Goal: Find specific page/section: Find specific page/section

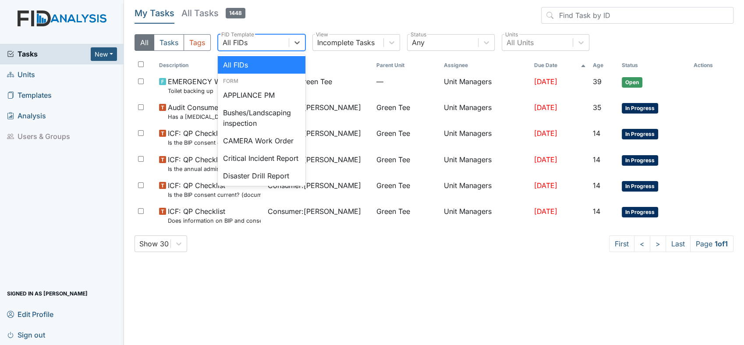
click at [238, 43] on div "All FIDs" at bounding box center [235, 42] width 25 height 11
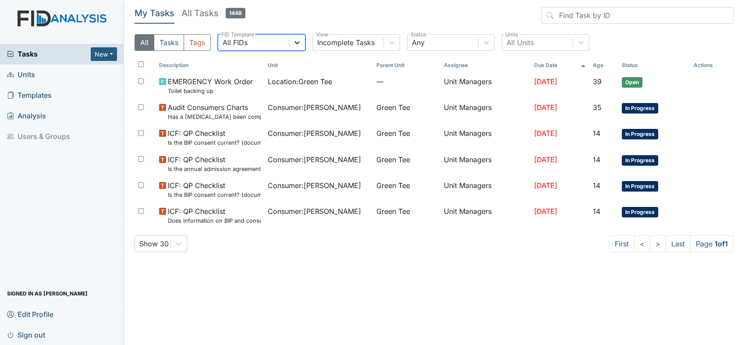
click at [298, 41] on icon at bounding box center [297, 42] width 9 height 9
click at [298, 42] on icon at bounding box center [296, 42] width 5 height 3
click at [35, 77] on span "Units" at bounding box center [21, 75] width 28 height 14
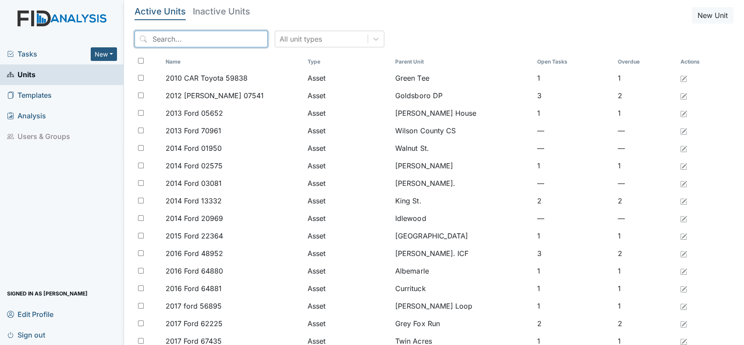
click at [179, 39] on input "search" at bounding box center [201, 39] width 133 height 17
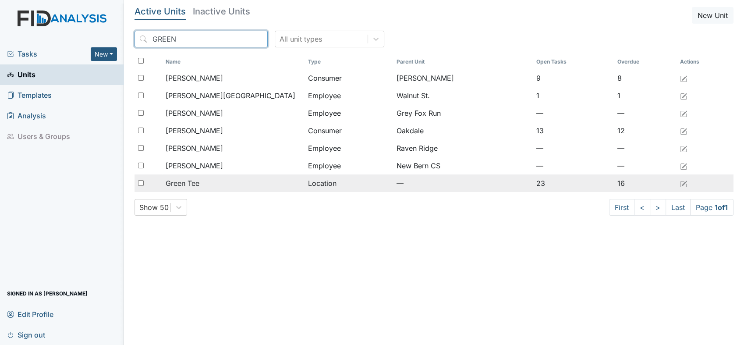
type input "GREEN"
click at [195, 185] on span "Green Tee" at bounding box center [183, 183] width 34 height 11
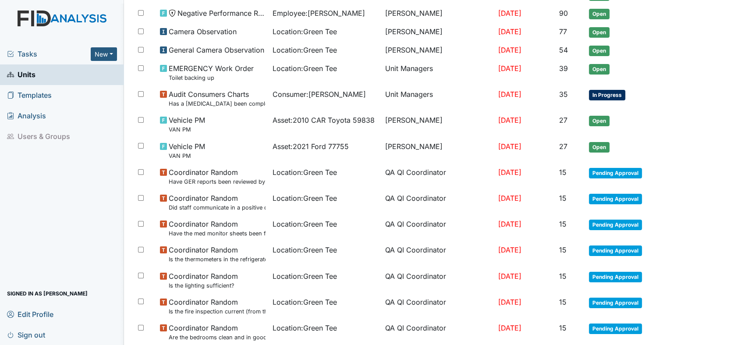
scroll to position [149, 0]
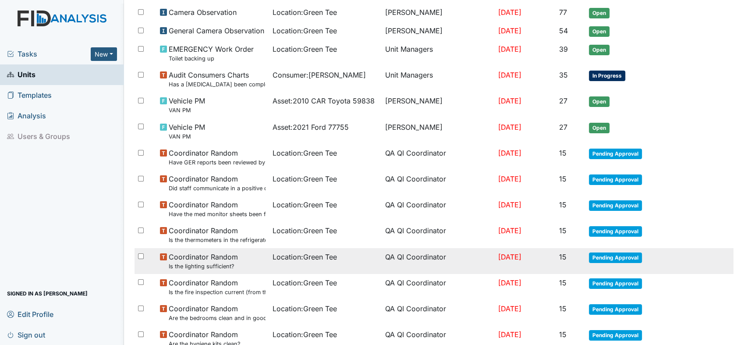
click at [659, 248] on td "Pending Approval" at bounding box center [636, 261] width 103 height 26
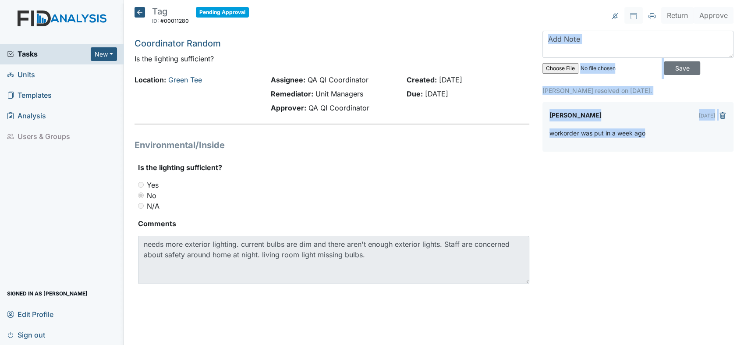
drag, startPoint x: 740, startPoint y: 141, endPoint x: 740, endPoint y: 8, distance: 132.3
click at [740, 8] on main "Tag ID: #00011280 Pending Approval Autosaving... Coordinator Random Is the ligh…" at bounding box center [434, 172] width 620 height 345
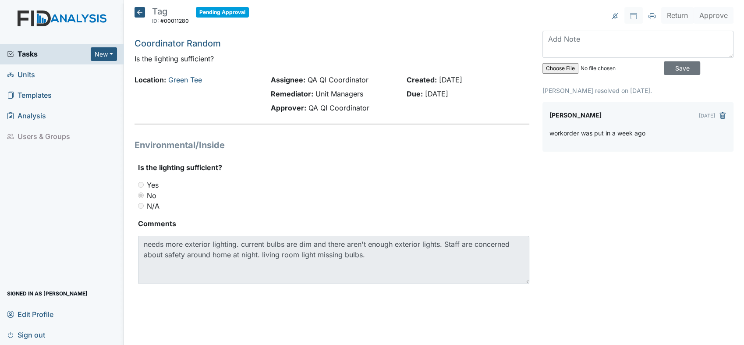
click at [442, 60] on p "Is the lighting sufficient?" at bounding box center [332, 58] width 395 height 11
click at [404, 58] on p "Is the lighting sufficient?" at bounding box center [332, 58] width 395 height 11
click at [261, 189] on div "Yes" at bounding box center [333, 185] width 391 height 11
click at [28, 75] on span "Units" at bounding box center [21, 75] width 28 height 14
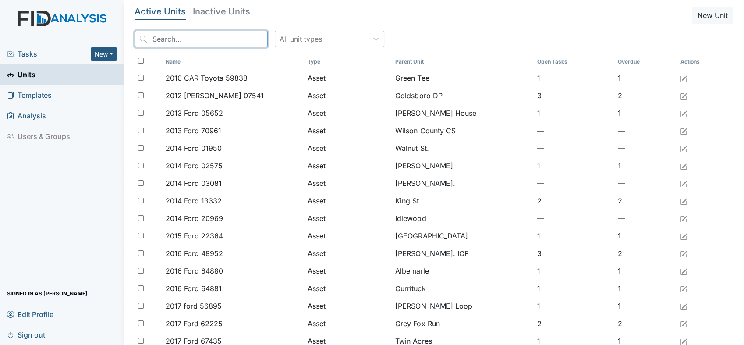
click at [161, 39] on input "search" at bounding box center [201, 39] width 133 height 17
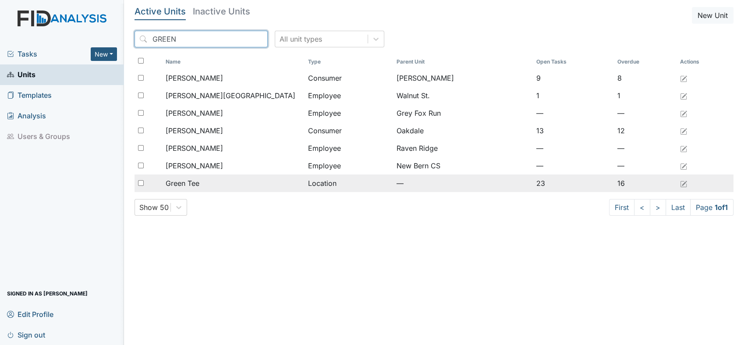
type input "GREEN"
click at [198, 186] on span "Green Tee" at bounding box center [183, 183] width 34 height 11
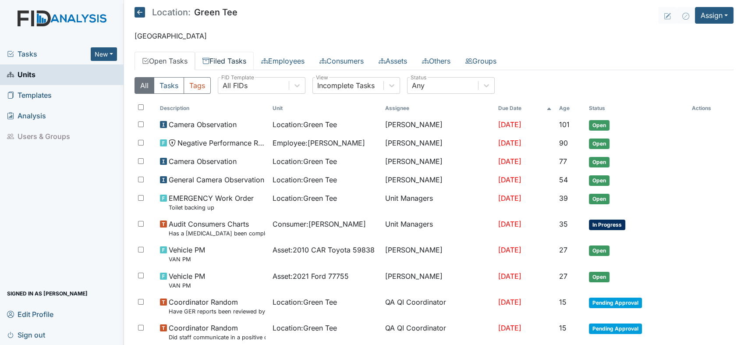
click at [237, 59] on link "Filed Tasks" at bounding box center [224, 61] width 59 height 18
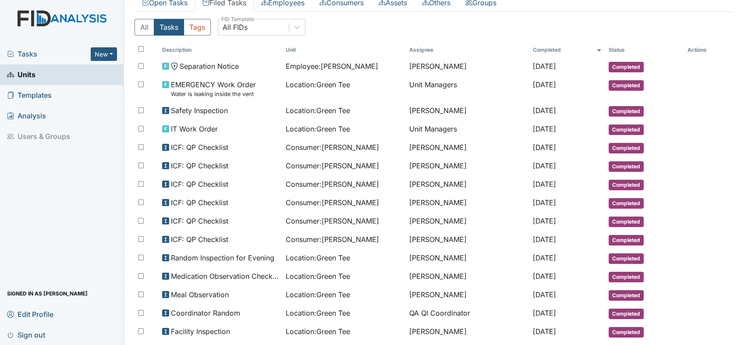
scroll to position [78, 0]
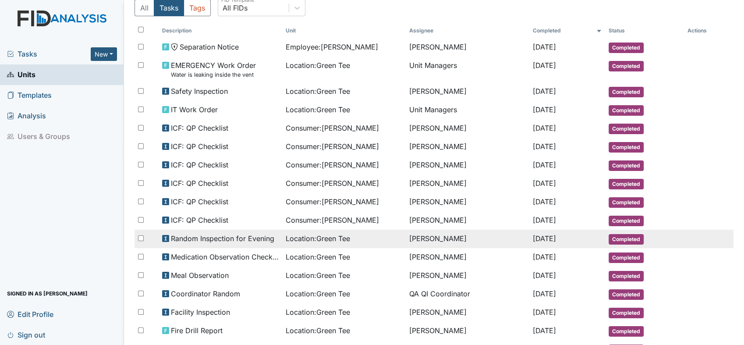
click at [248, 237] on span "Random Inspection for Evening" at bounding box center [222, 238] width 103 height 11
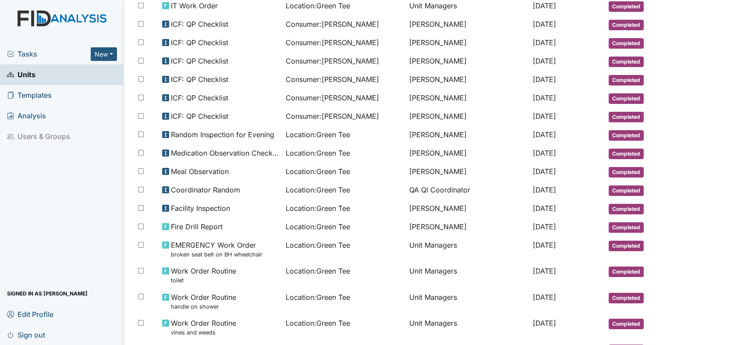
scroll to position [195, 0]
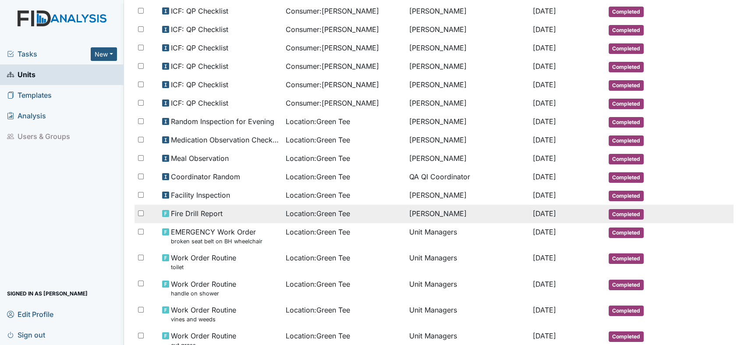
click at [204, 212] on span "Fire Drill Report" at bounding box center [197, 213] width 52 height 11
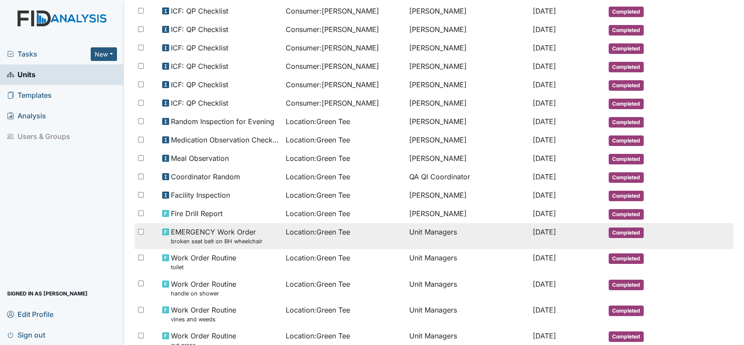
click at [235, 247] on td "EMERGENCY Work Order broken seat belt on BH wheelchair" at bounding box center [221, 236] width 124 height 26
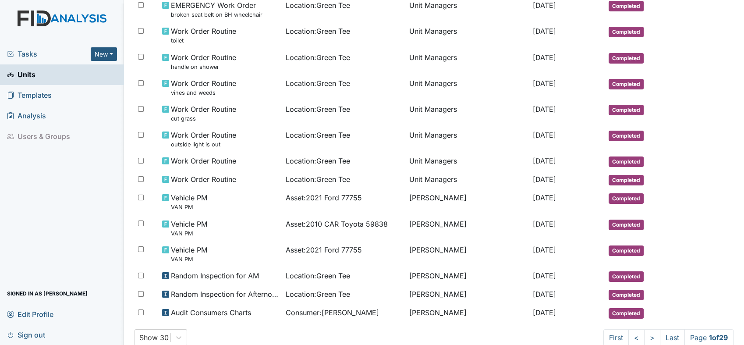
scroll to position [442, 0]
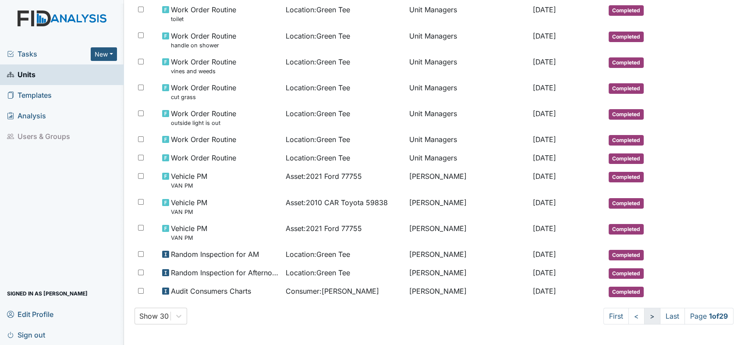
click at [644, 316] on link ">" at bounding box center [652, 316] width 16 height 17
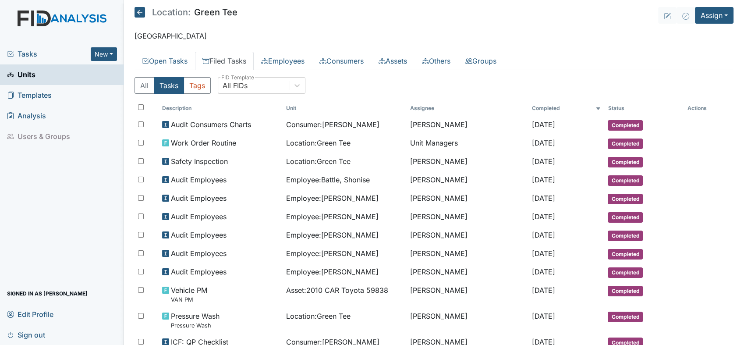
scroll to position [397, 0]
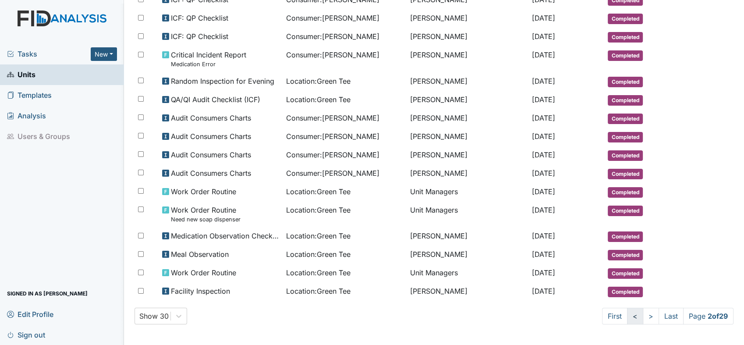
click at [627, 319] on link "<" at bounding box center [635, 316] width 16 height 17
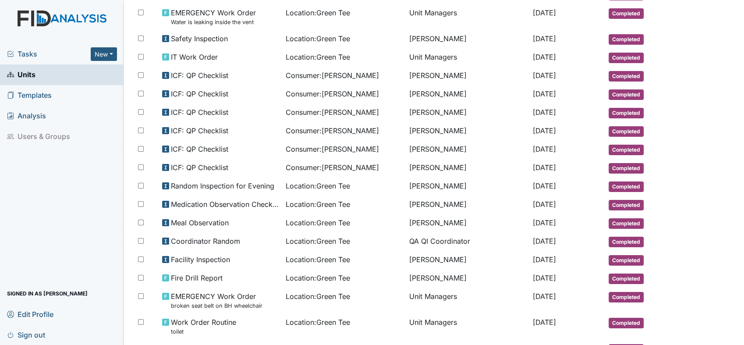
scroll to position [124, 0]
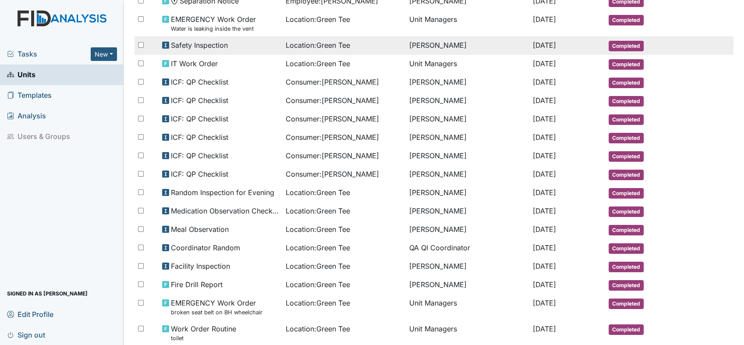
click at [418, 46] on td "Deborah Lucky" at bounding box center [468, 45] width 124 height 18
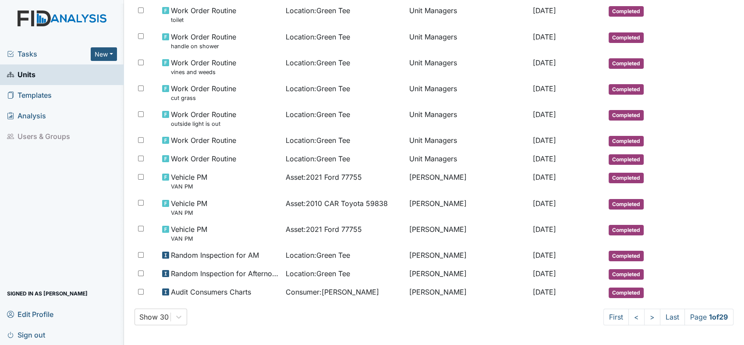
scroll to position [442, 0]
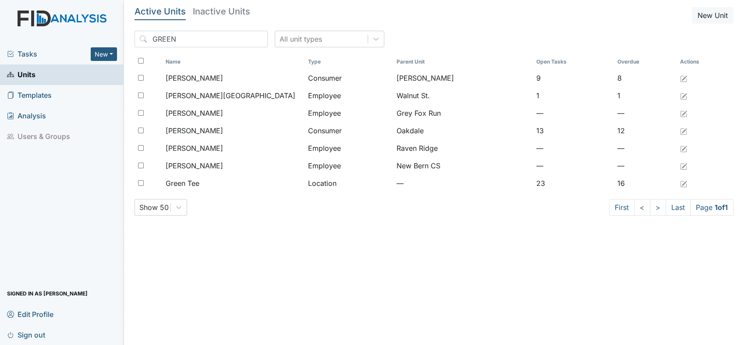
click at [28, 76] on span "Units" at bounding box center [21, 75] width 28 height 14
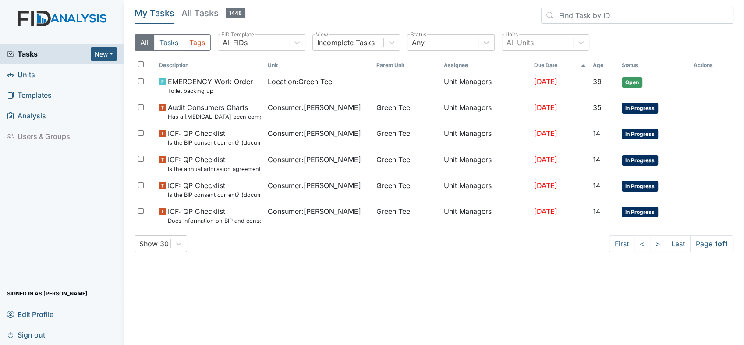
click at [18, 74] on span "Units" at bounding box center [21, 75] width 28 height 14
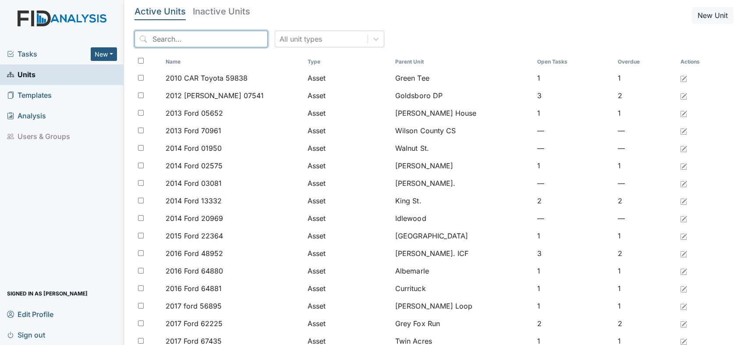
click at [166, 39] on input "search" at bounding box center [201, 39] width 133 height 17
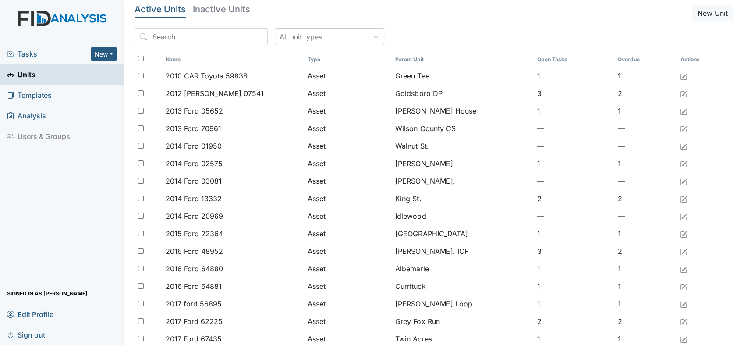
click at [32, 56] on span "Tasks" at bounding box center [49, 54] width 84 height 11
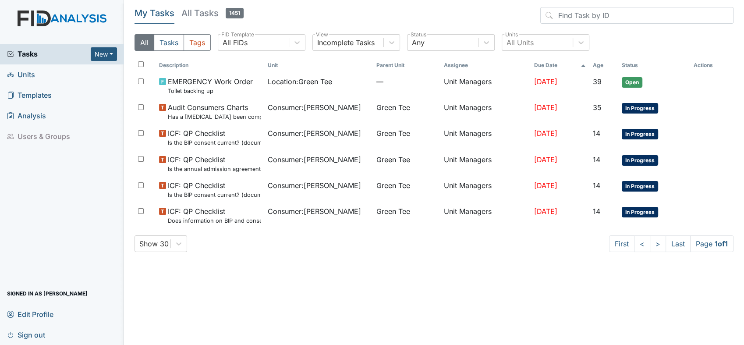
click at [32, 78] on span "Units" at bounding box center [21, 75] width 28 height 14
